Goal: Information Seeking & Learning: Check status

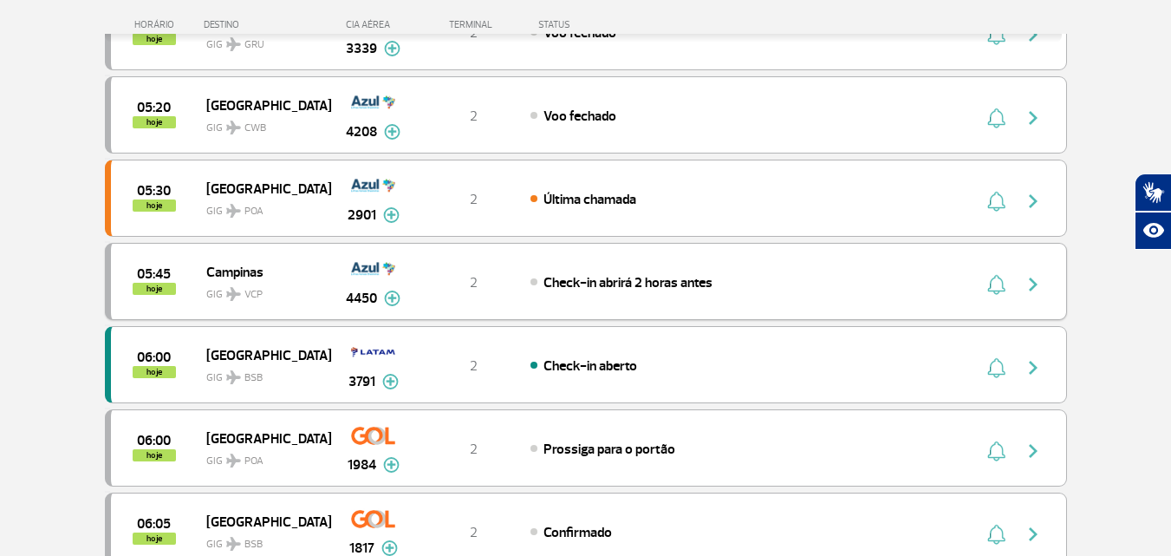
scroll to position [347, 0]
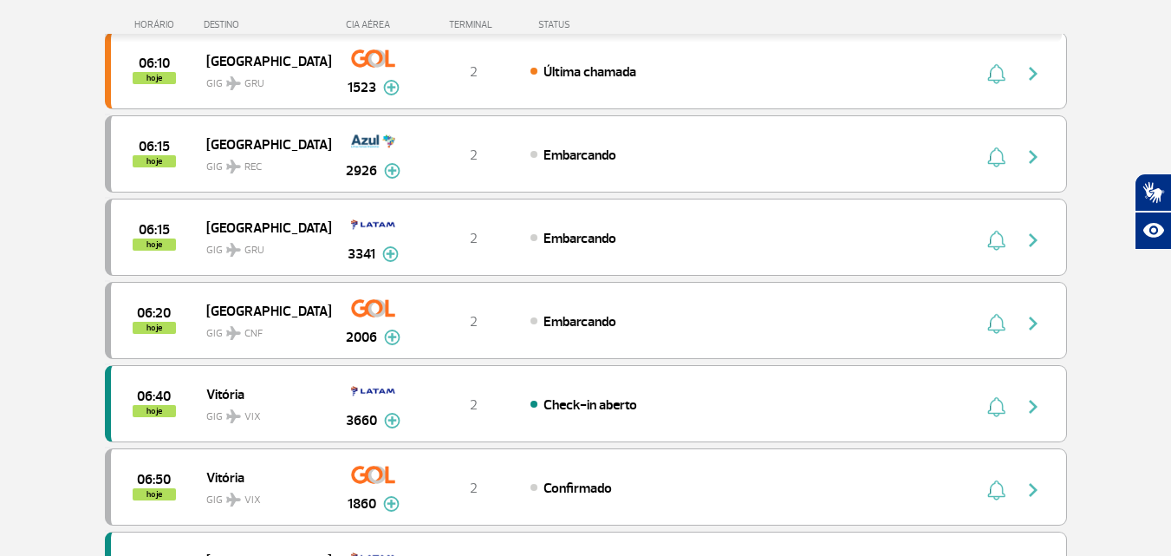
scroll to position [867, 0]
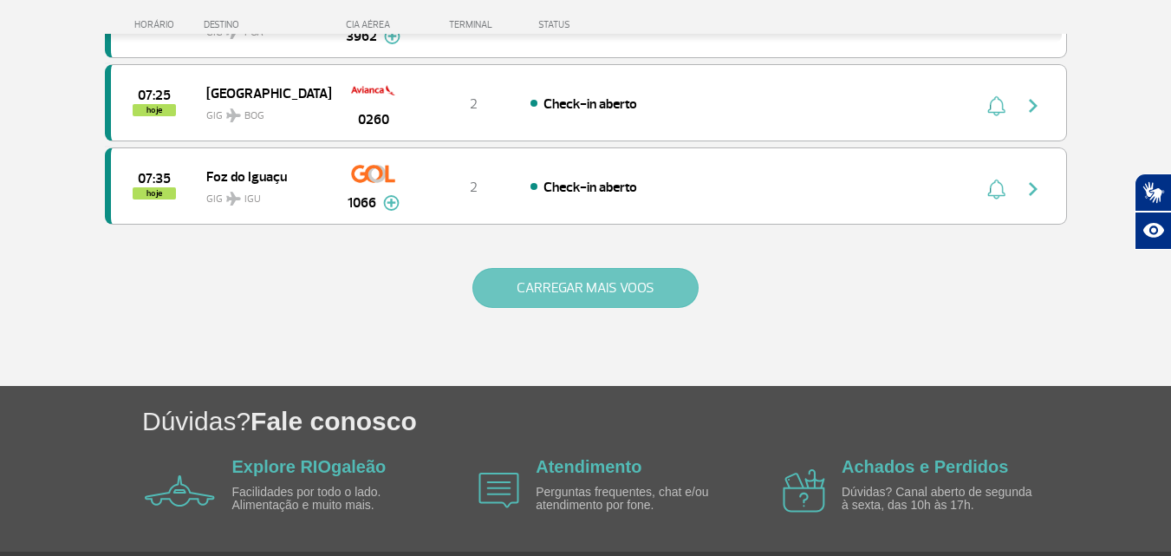
click at [548, 284] on button "CARREGAR MAIS VOOS" at bounding box center [586, 288] width 226 height 40
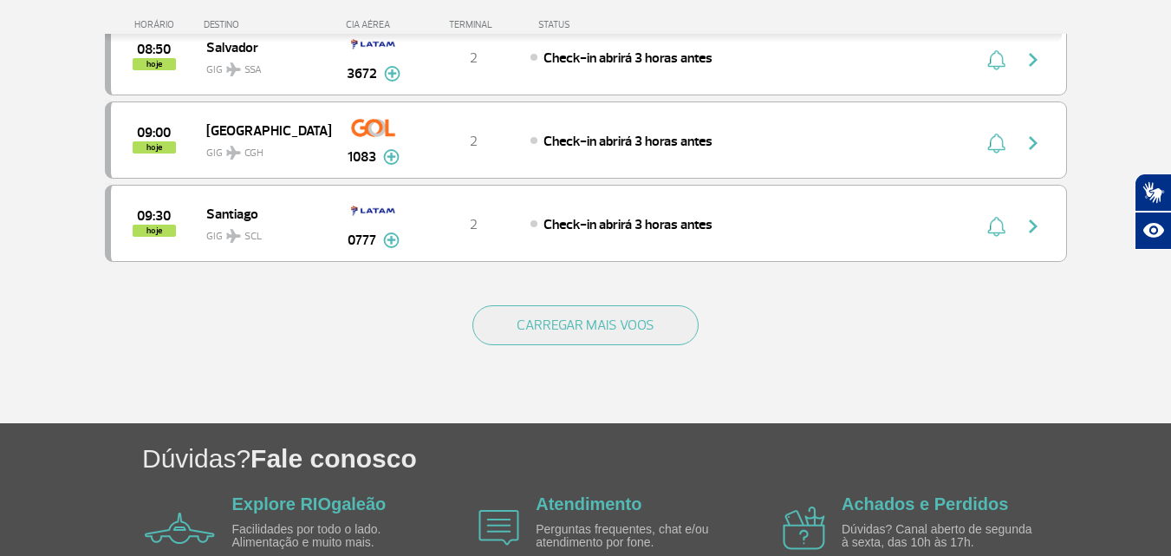
scroll to position [3458, 0]
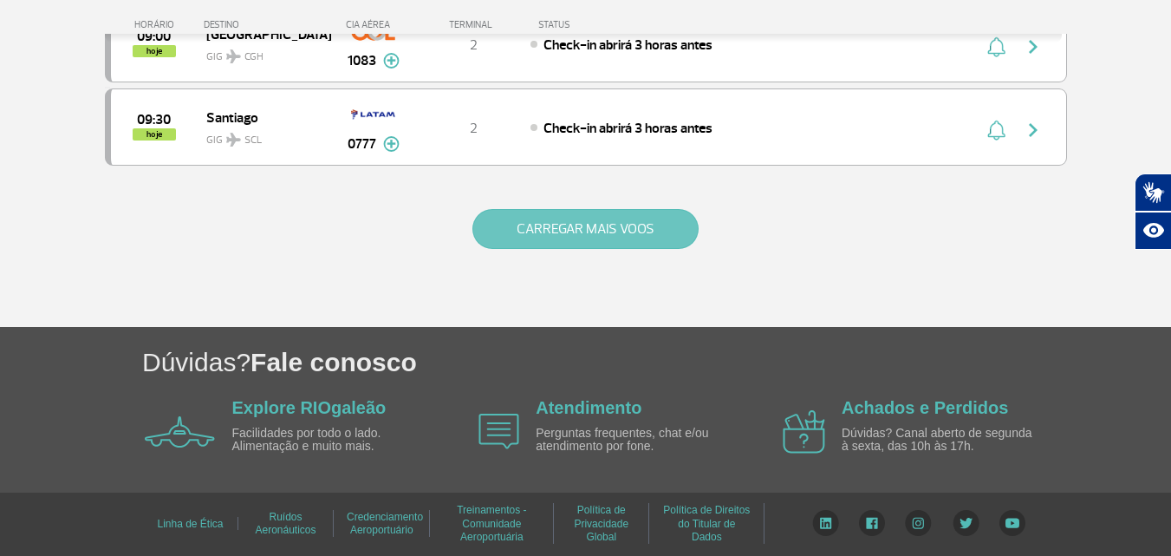
click at [505, 212] on button "CARREGAR MAIS VOOS" at bounding box center [586, 229] width 226 height 40
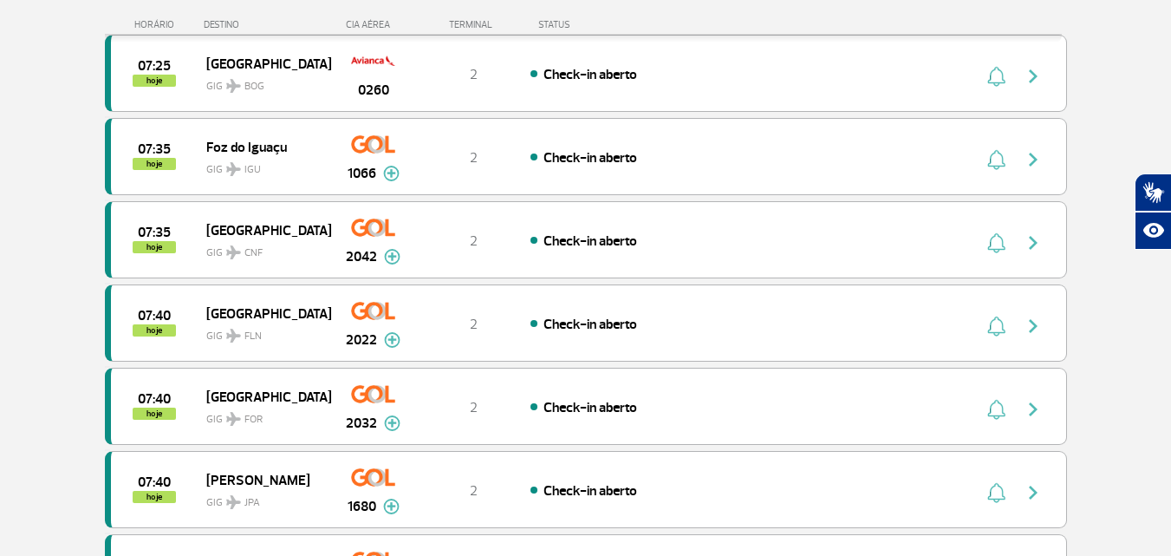
scroll to position [1821, 0]
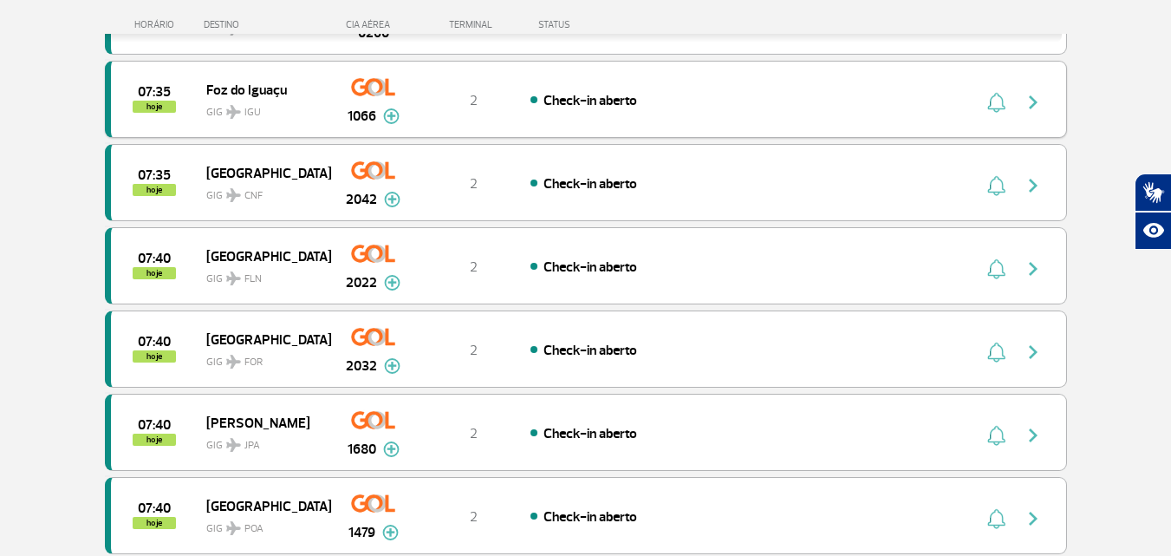
click at [1028, 99] on img "button" at bounding box center [1033, 102] width 21 height 21
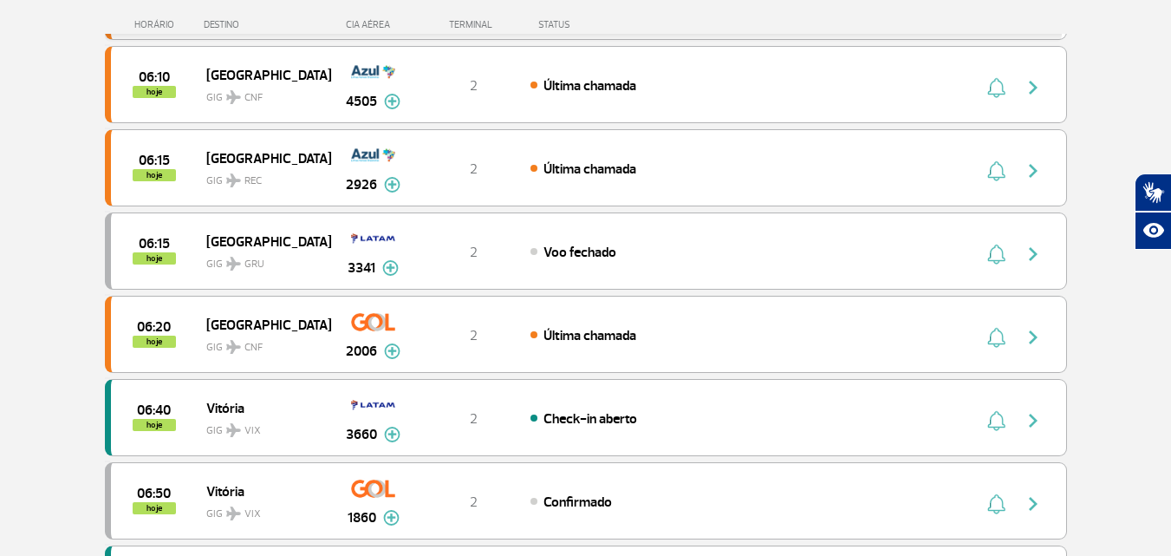
scroll to position [780, 0]
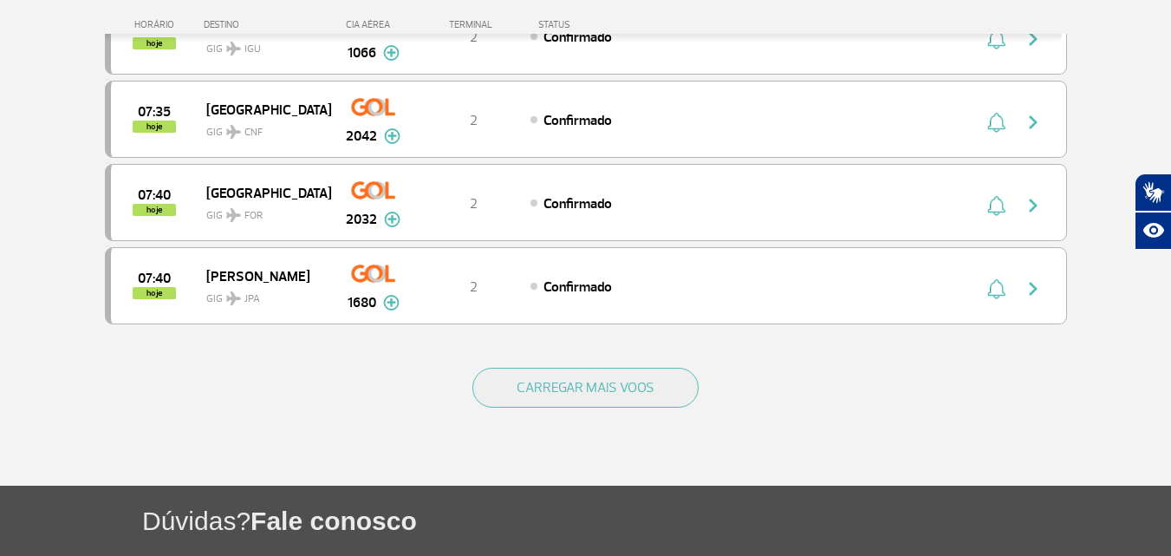
scroll to position [1734, 0]
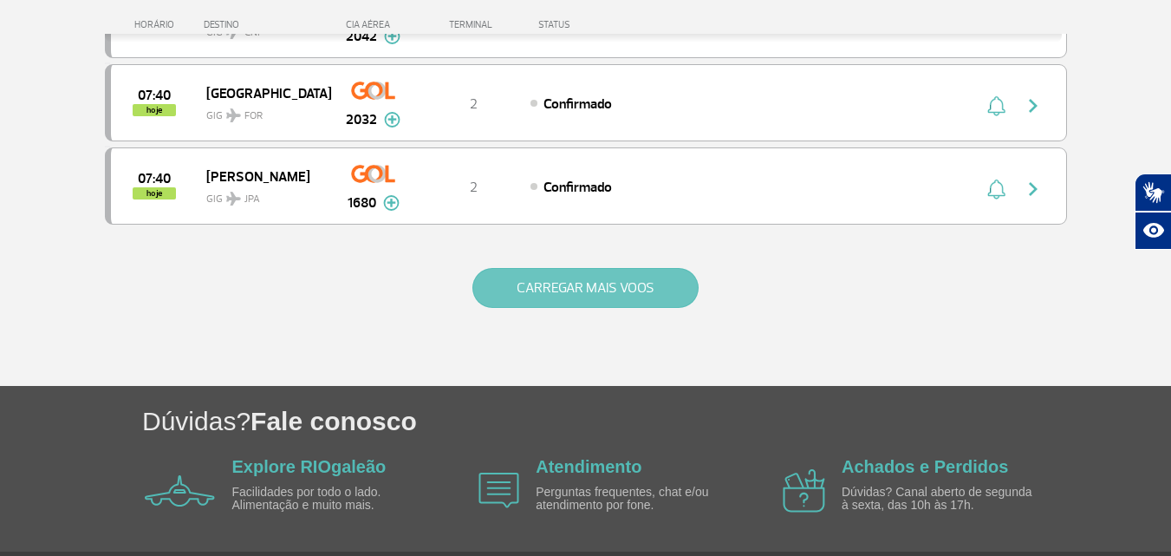
click at [524, 297] on button "CARREGAR MAIS VOOS" at bounding box center [586, 288] width 226 height 40
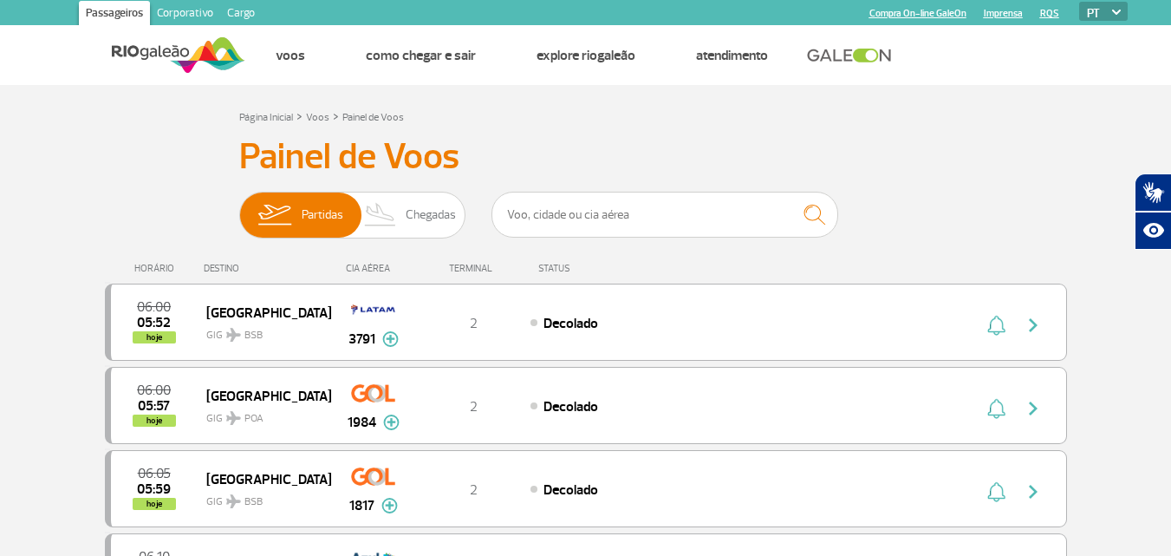
scroll to position [0, 0]
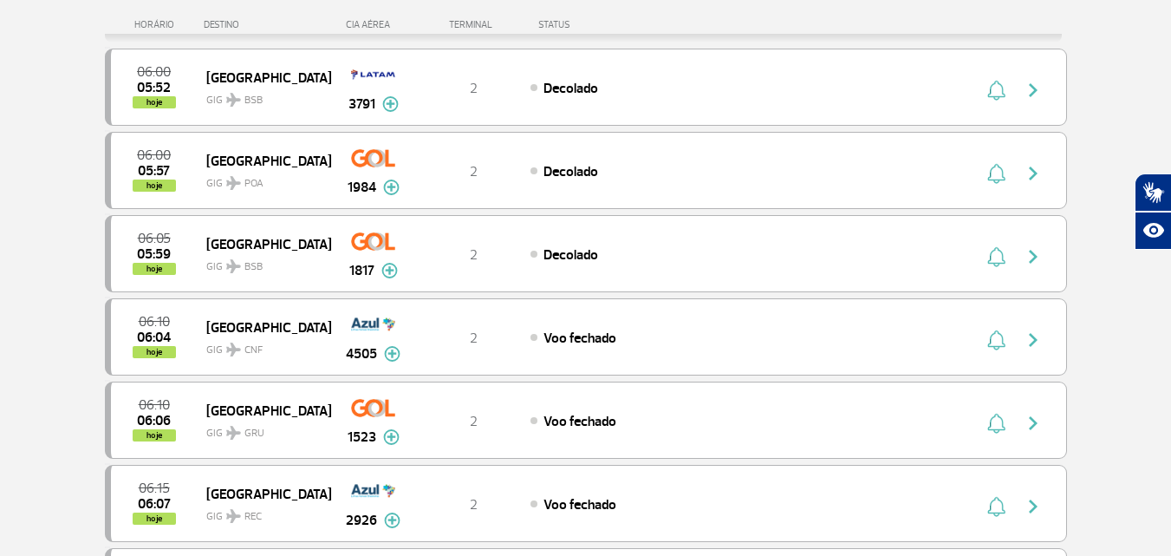
scroll to position [260, 0]
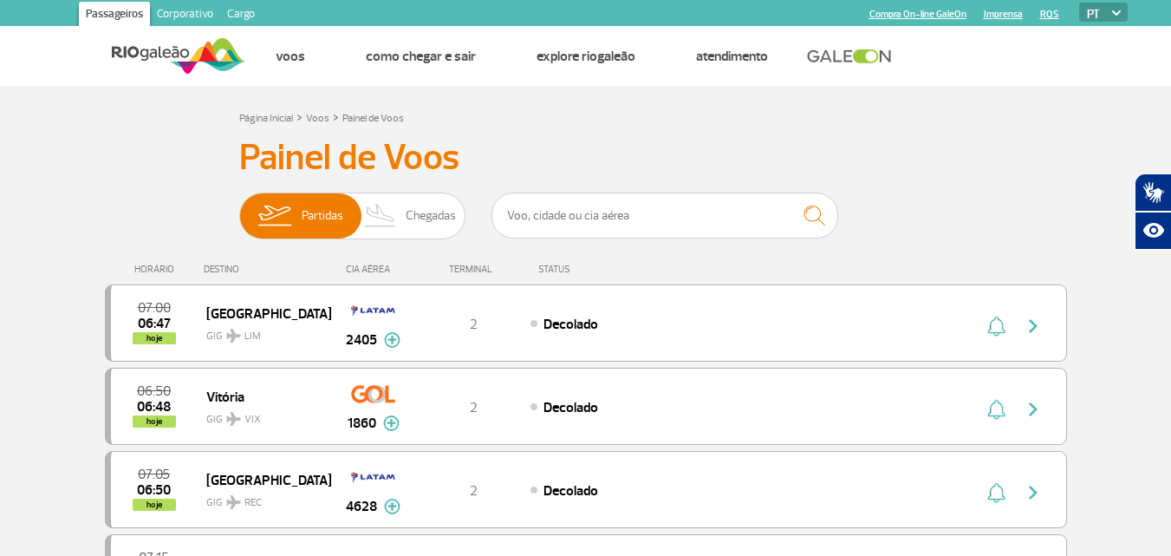
scroll to position [87, 0]
